Goal: Information Seeking & Learning: Learn about a topic

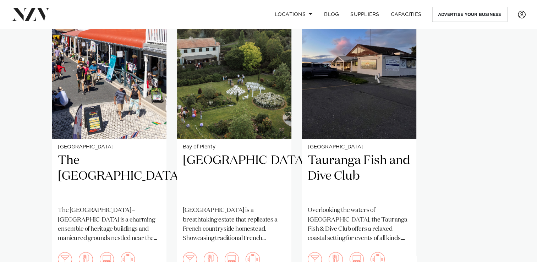
scroll to position [548, 0]
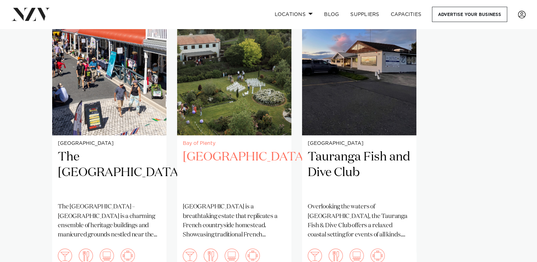
click at [238, 77] on img "2 / 3" at bounding box center [234, 58] width 114 height 153
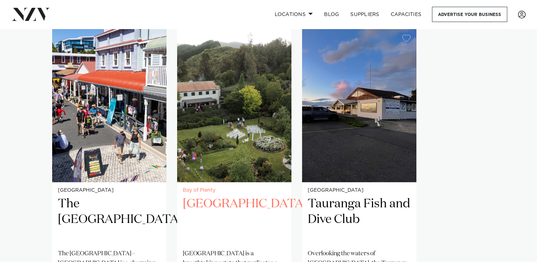
scroll to position [504, 0]
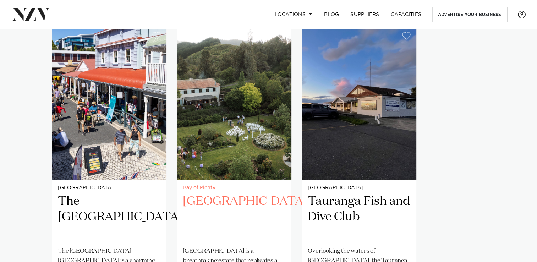
click at [193, 180] on div "Bay of Plenty [GEOGRAPHIC_DATA] [GEOGRAPHIC_DATA] is a breathtaking estate that…" at bounding box center [234, 250] width 114 height 140
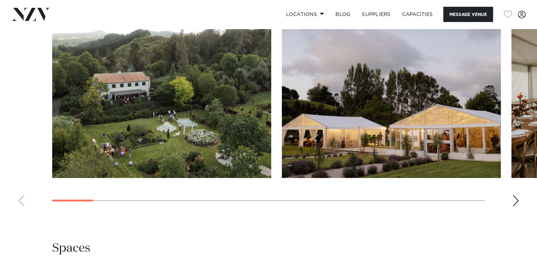
scroll to position [666, 0]
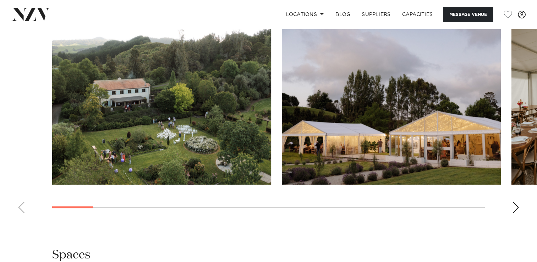
click at [513, 204] on div "Next slide" at bounding box center [515, 207] width 7 height 11
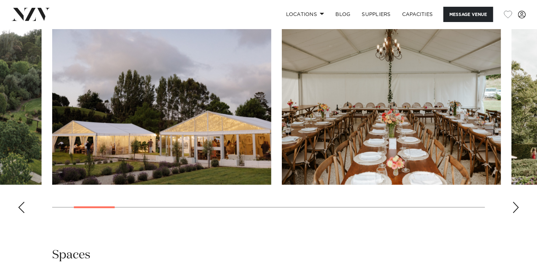
click at [513, 204] on div "Next slide" at bounding box center [515, 207] width 7 height 11
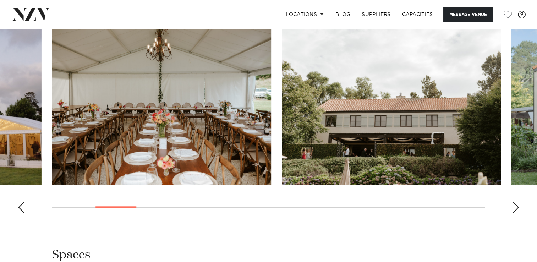
click at [513, 204] on div "Next slide" at bounding box center [515, 207] width 7 height 11
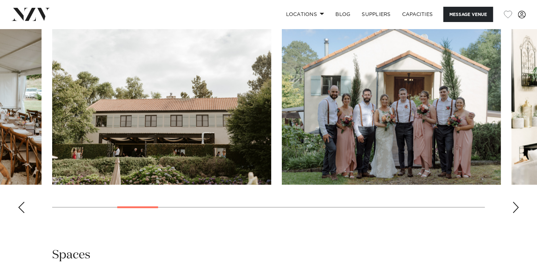
click at [513, 204] on div "Next slide" at bounding box center [515, 207] width 7 height 11
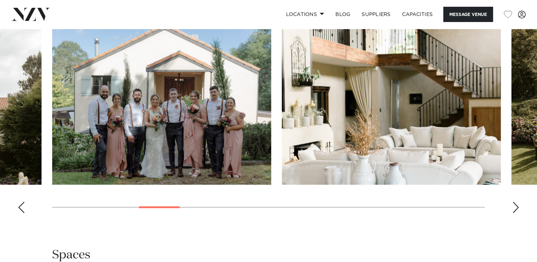
click at [513, 204] on div "Next slide" at bounding box center [515, 207] width 7 height 11
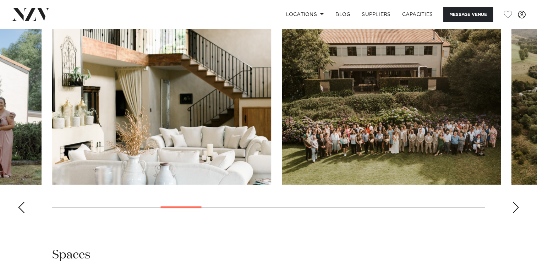
click at [513, 204] on div "Next slide" at bounding box center [515, 207] width 7 height 11
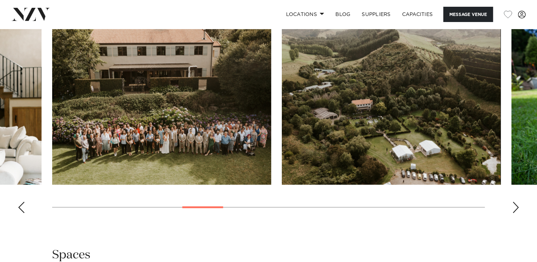
click at [513, 204] on div "Next slide" at bounding box center [515, 207] width 7 height 11
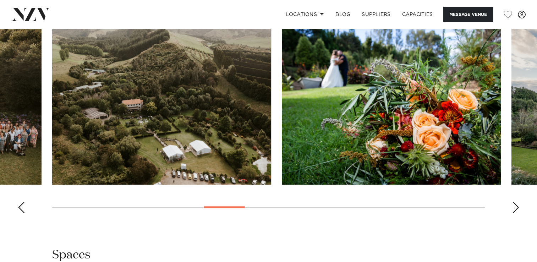
click at [513, 204] on div "Next slide" at bounding box center [515, 207] width 7 height 11
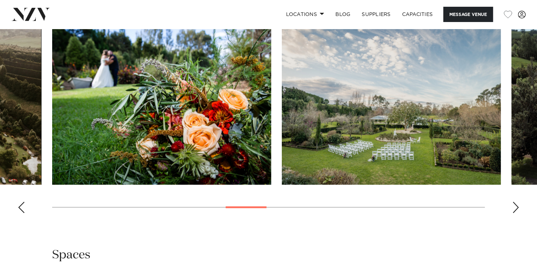
click at [513, 204] on div "Next slide" at bounding box center [515, 207] width 7 height 11
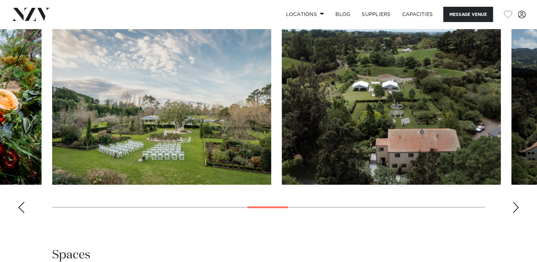
click at [513, 204] on div "Next slide" at bounding box center [515, 207] width 7 height 11
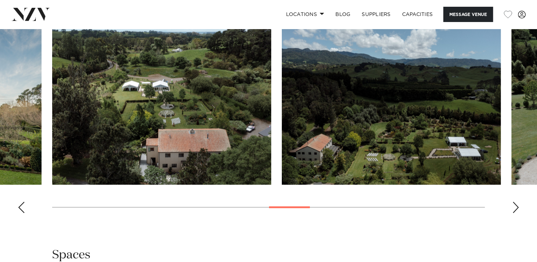
click at [513, 204] on div "Next slide" at bounding box center [515, 207] width 7 height 11
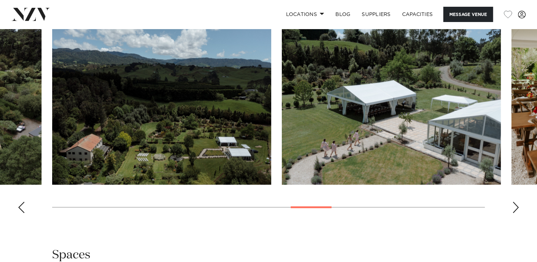
click at [513, 204] on div "Next slide" at bounding box center [515, 207] width 7 height 11
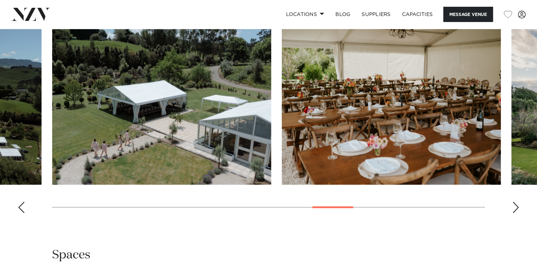
click at [513, 204] on div "Next slide" at bounding box center [515, 207] width 7 height 11
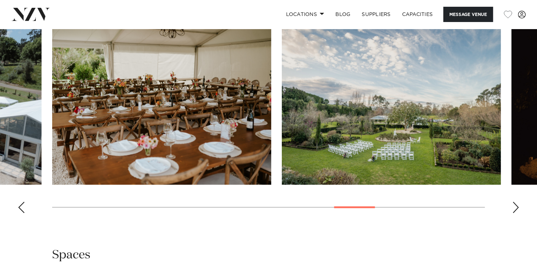
click at [513, 204] on div "Next slide" at bounding box center [515, 207] width 7 height 11
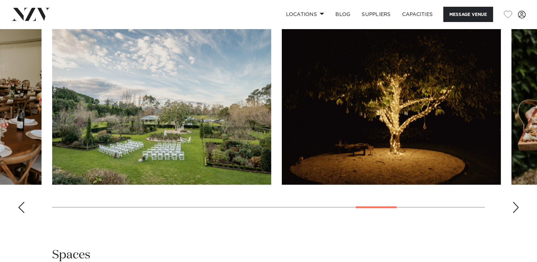
click at [513, 204] on div "Next slide" at bounding box center [515, 207] width 7 height 11
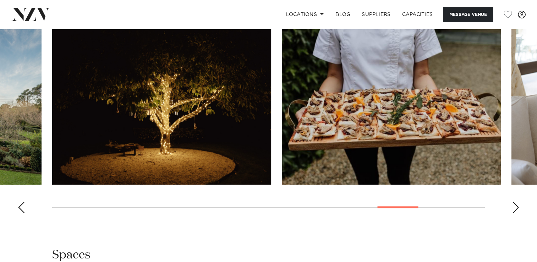
click at [513, 204] on div "Next slide" at bounding box center [515, 207] width 7 height 11
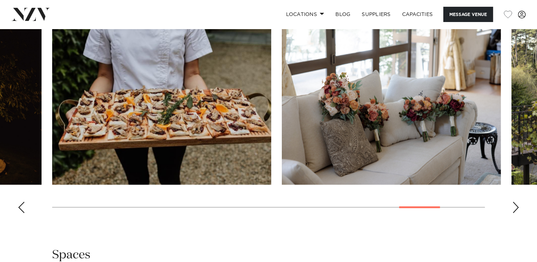
click at [513, 204] on div "Next slide" at bounding box center [515, 207] width 7 height 11
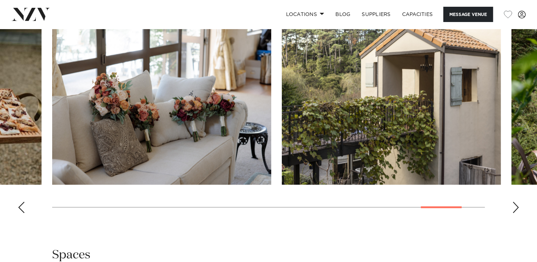
click at [518, 205] on div "Next slide" at bounding box center [515, 207] width 7 height 11
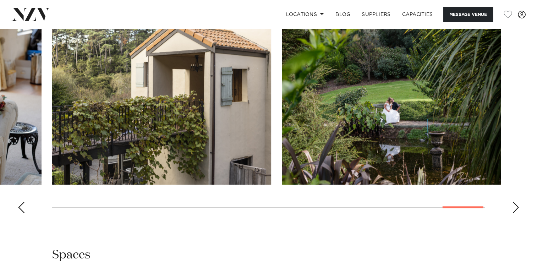
click at [518, 205] on div "Next slide" at bounding box center [515, 207] width 7 height 11
